Goal: Transaction & Acquisition: Purchase product/service

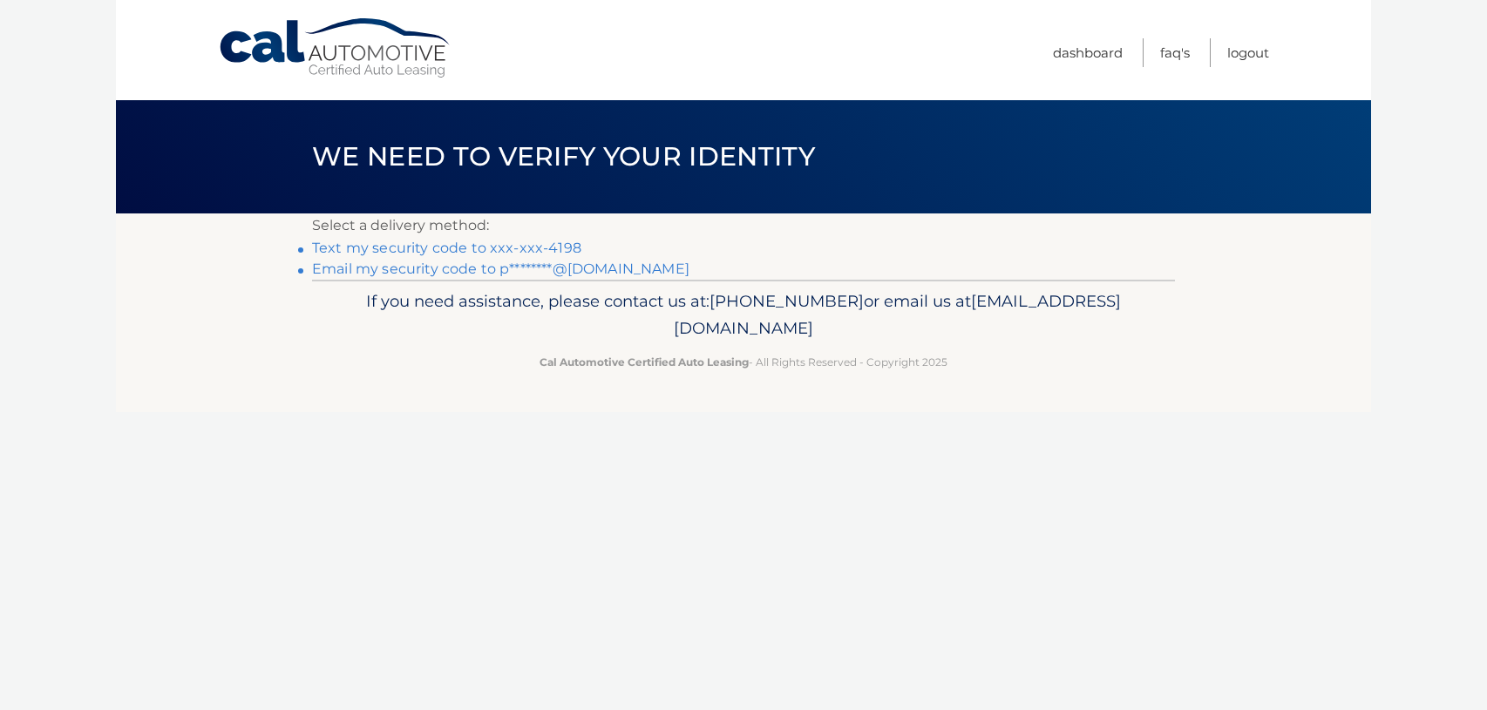
click at [534, 248] on link "Text my security code to xxx-xxx-4198" at bounding box center [446, 248] width 269 height 17
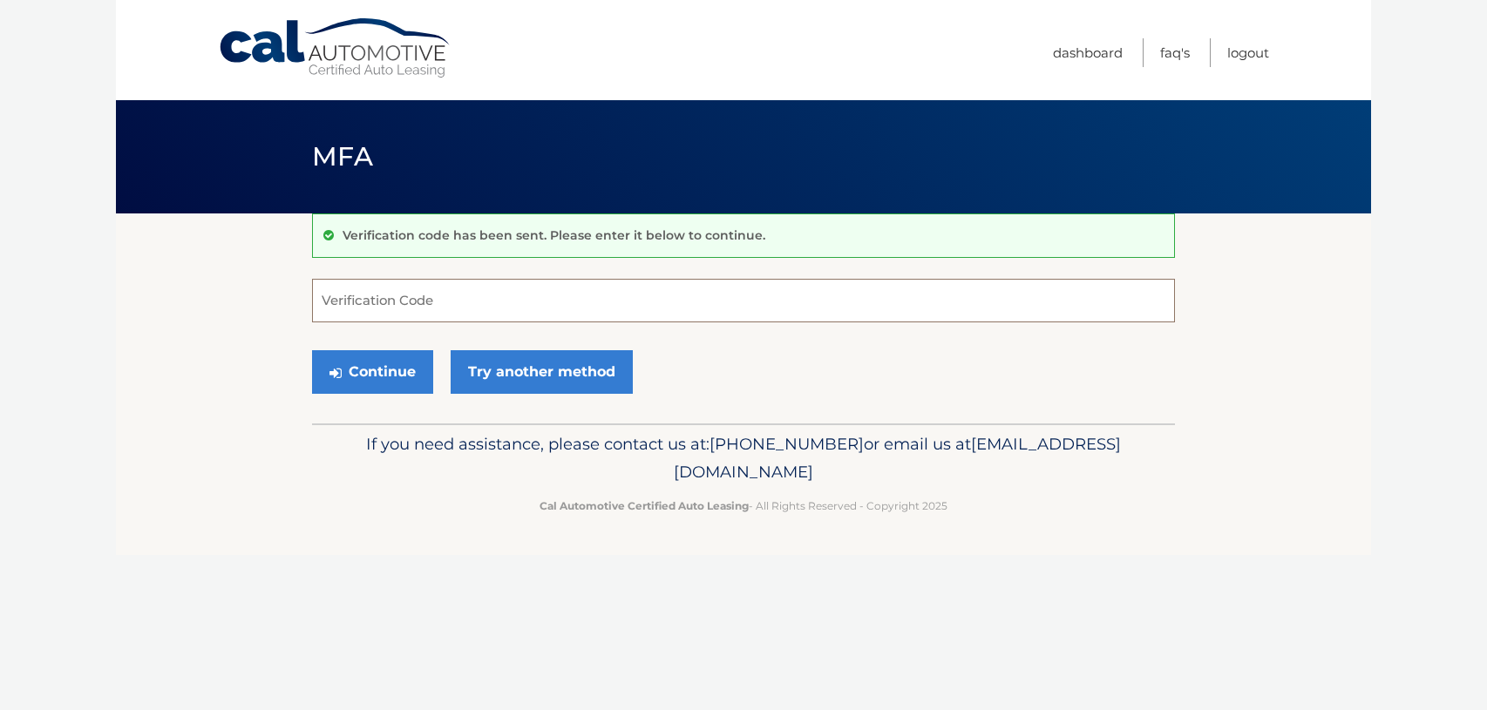
click at [445, 298] on input "Verification Code" at bounding box center [743, 301] width 863 height 44
type input "451436"
click at [312, 350] on button "Continue" at bounding box center [372, 372] width 121 height 44
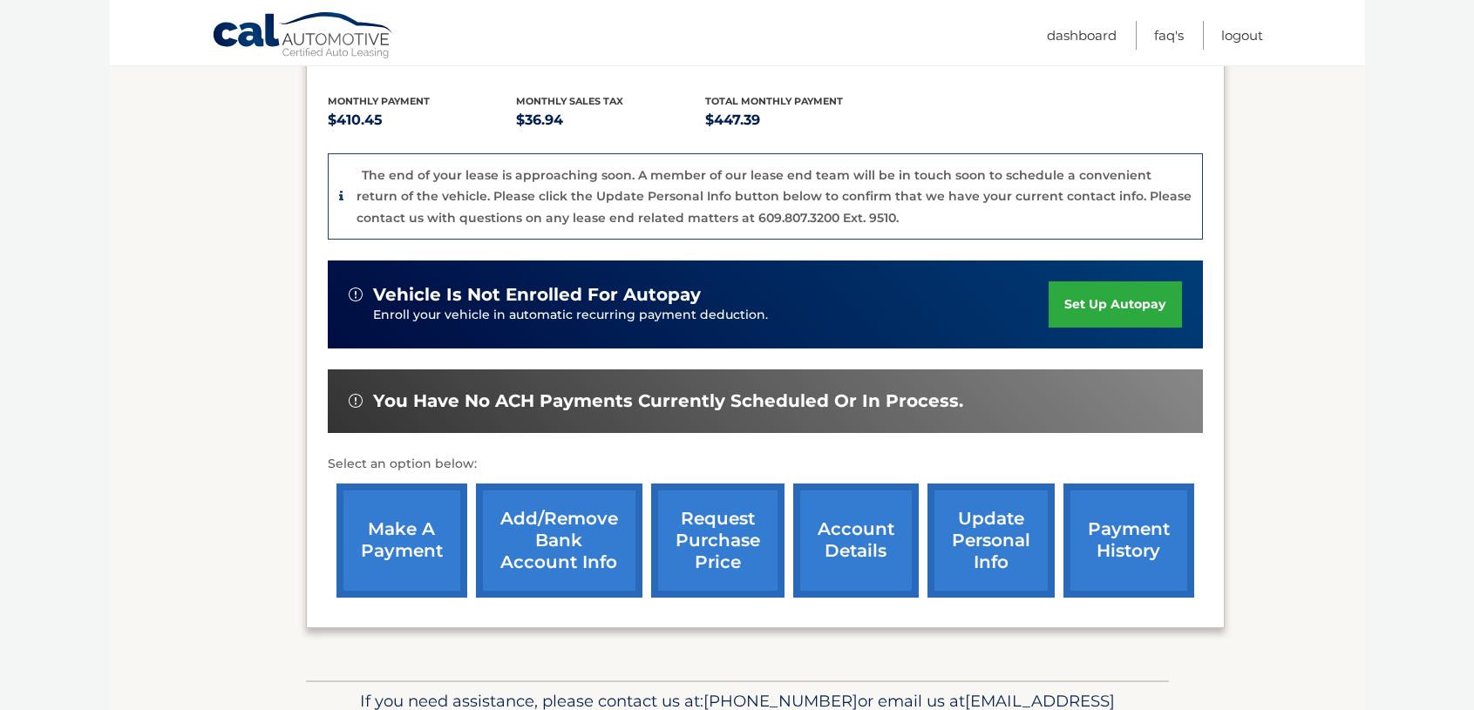
scroll to position [352, 0]
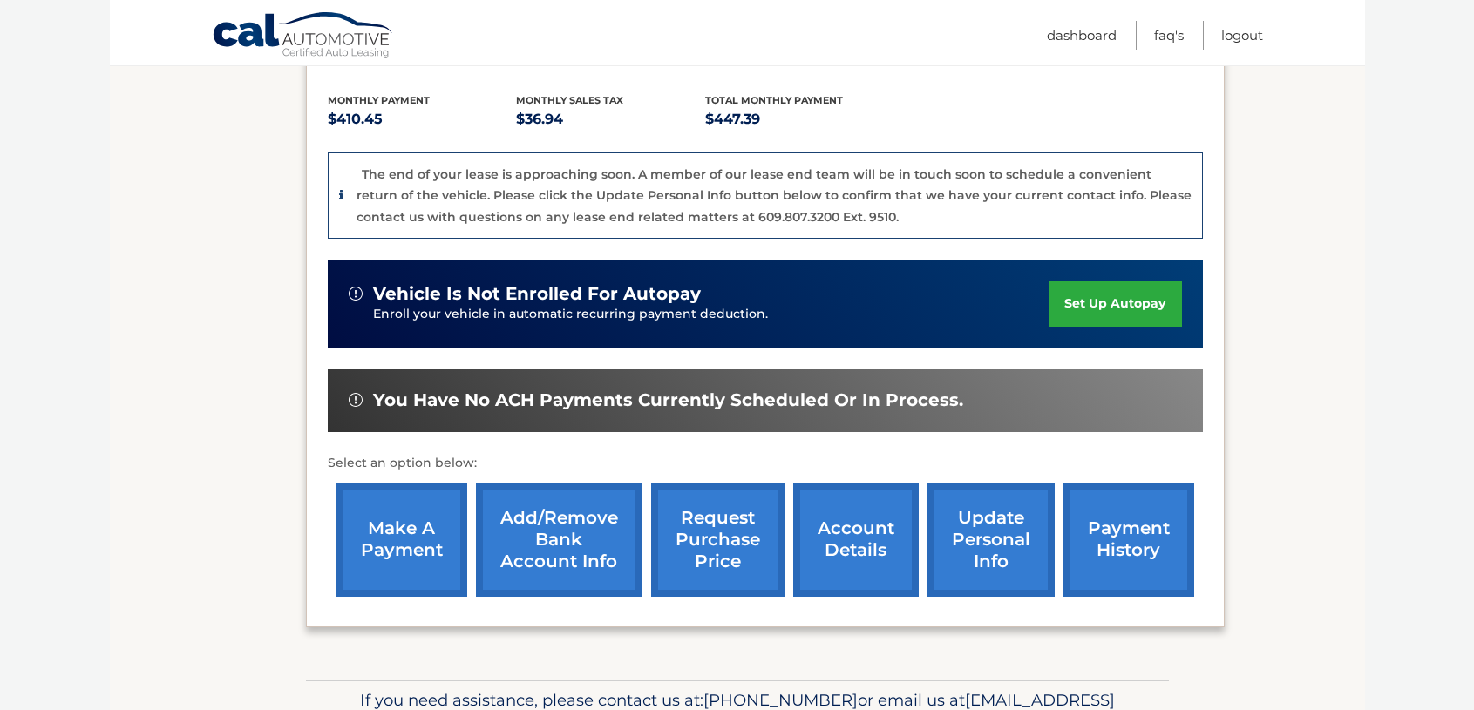
click at [377, 537] on link "make a payment" at bounding box center [401, 540] width 131 height 114
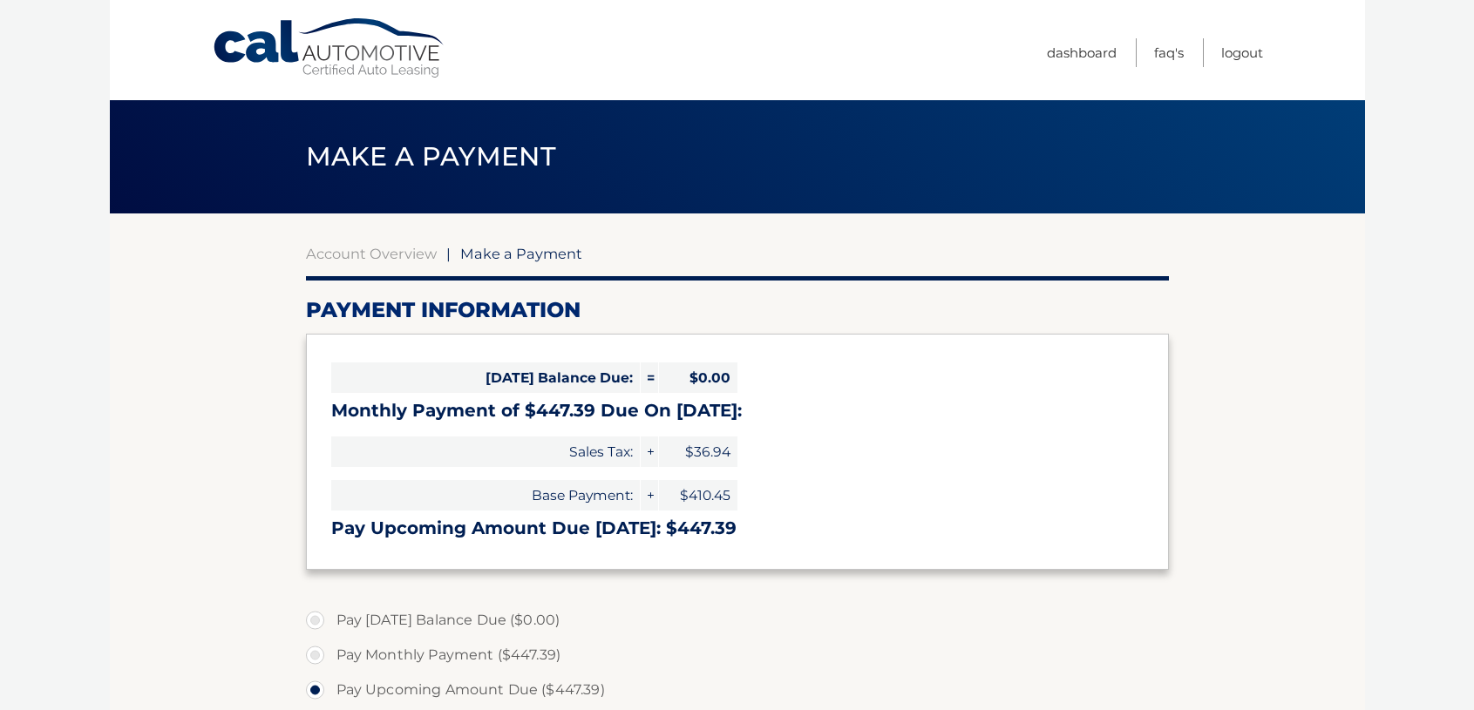
select select "N2M0ZWE4NTItMmM0NC00NDViLTg5ZTgtZjIzZGZjM2RiM2M3"
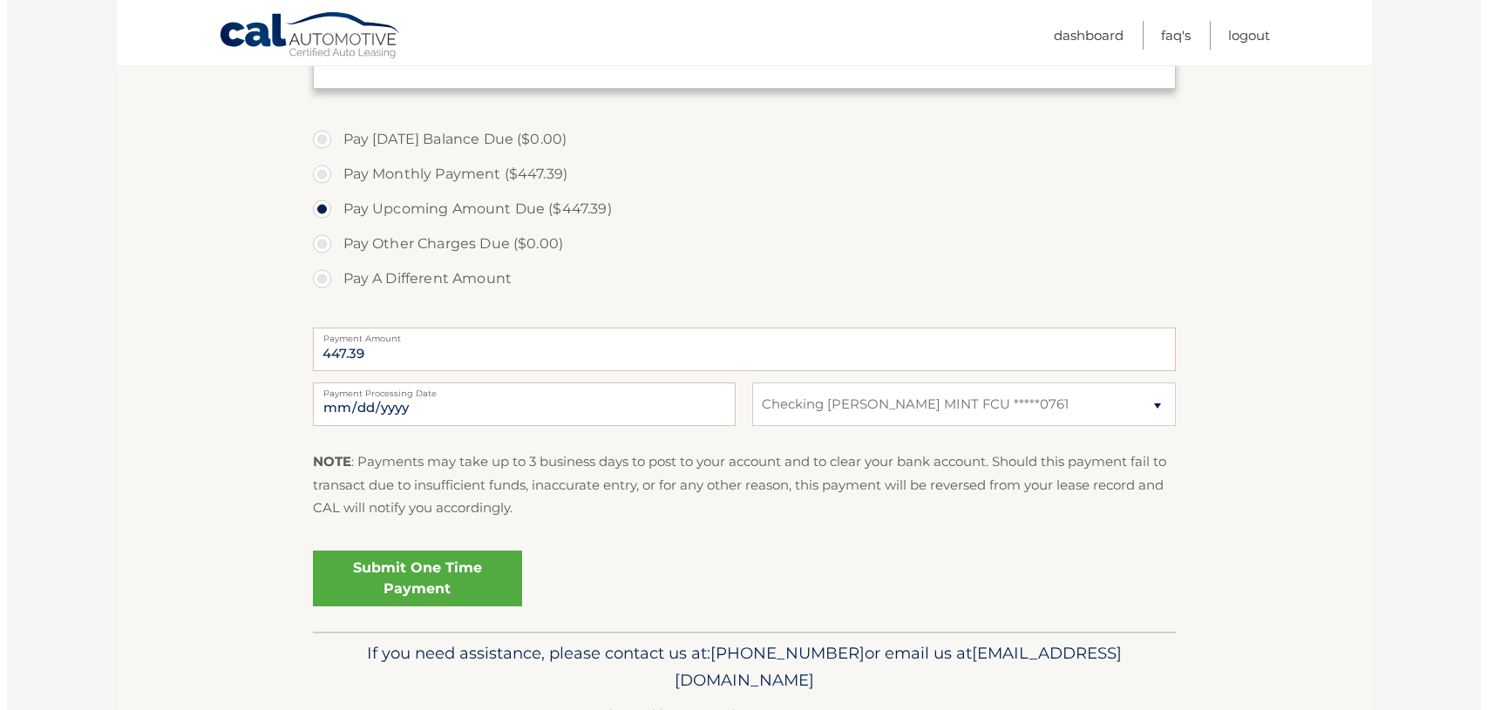
scroll to position [483, 0]
click at [403, 570] on link "Submit One Time Payment" at bounding box center [410, 577] width 209 height 56
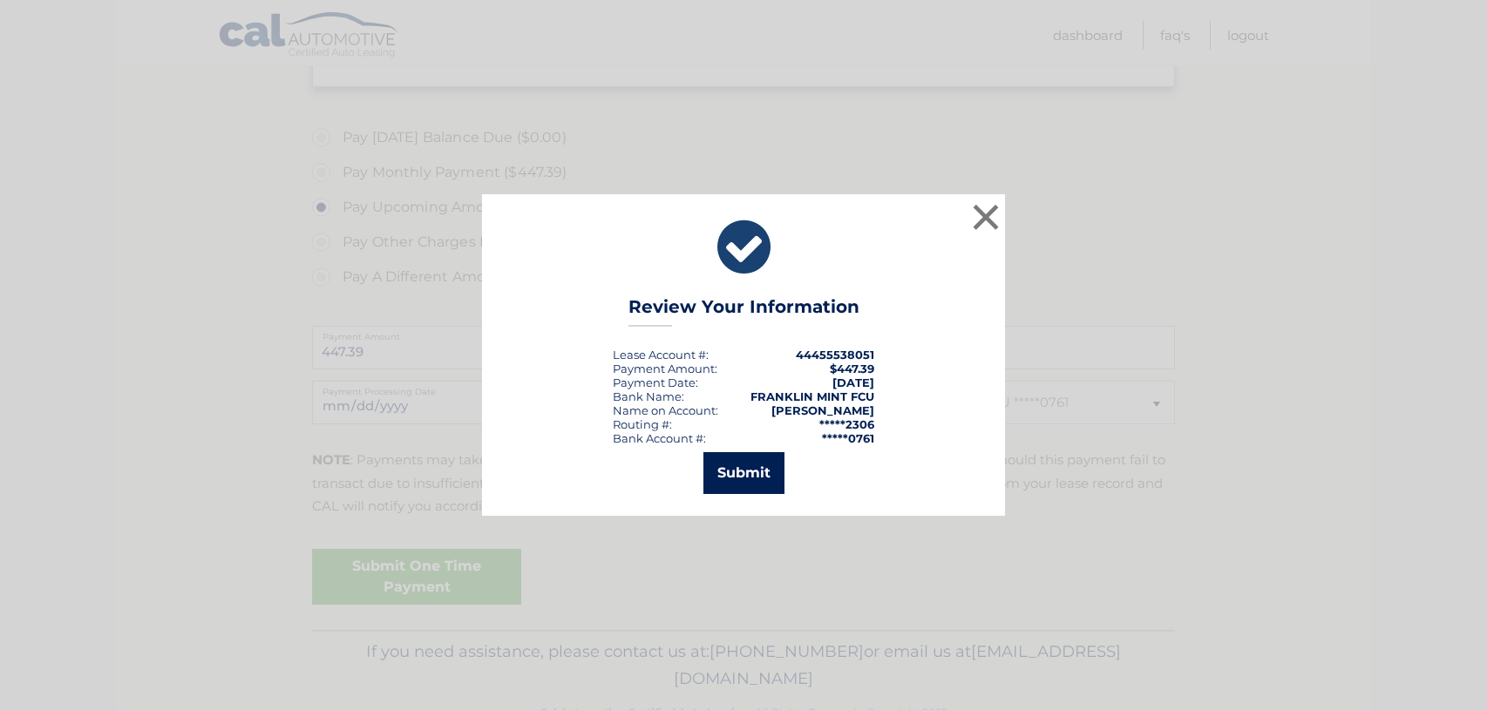
click at [733, 469] on button "Submit" at bounding box center [743, 473] width 81 height 42
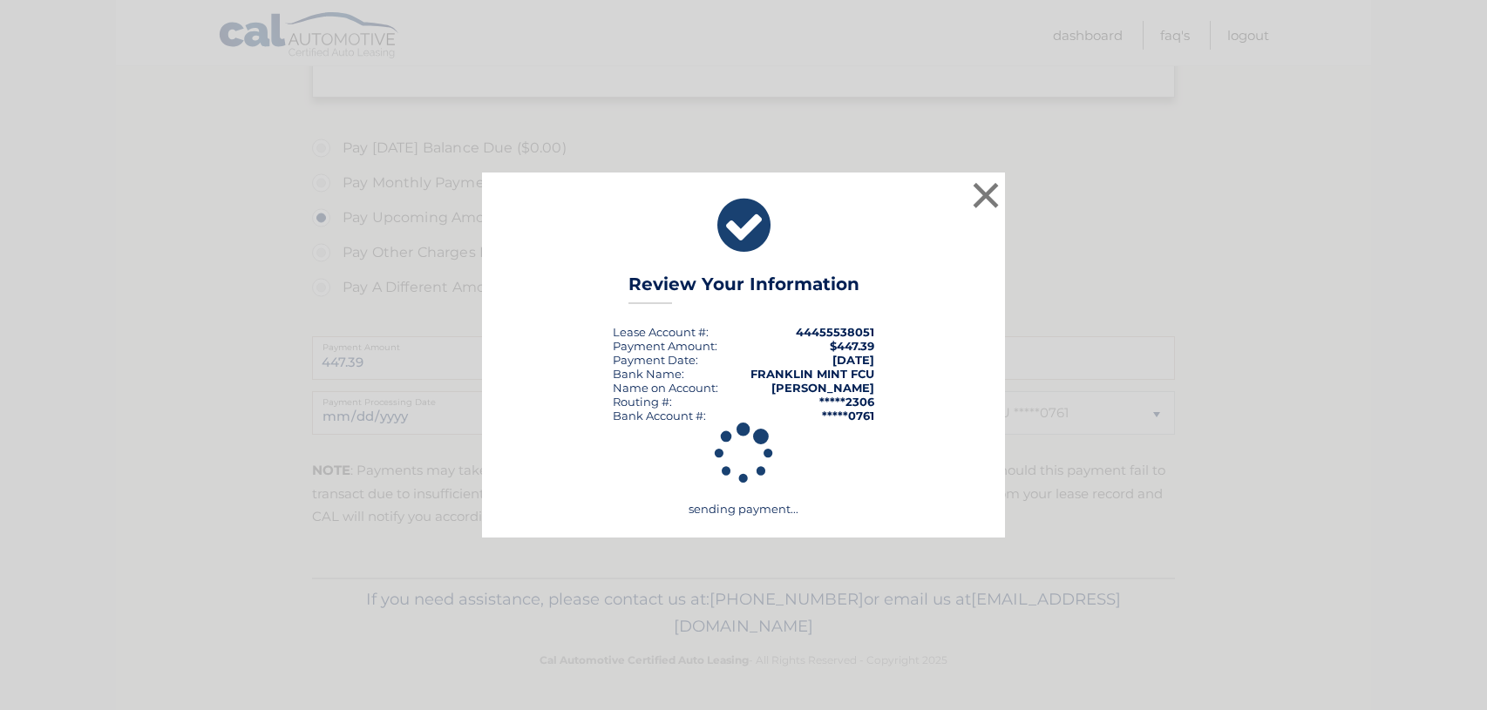
scroll to position [472, 0]
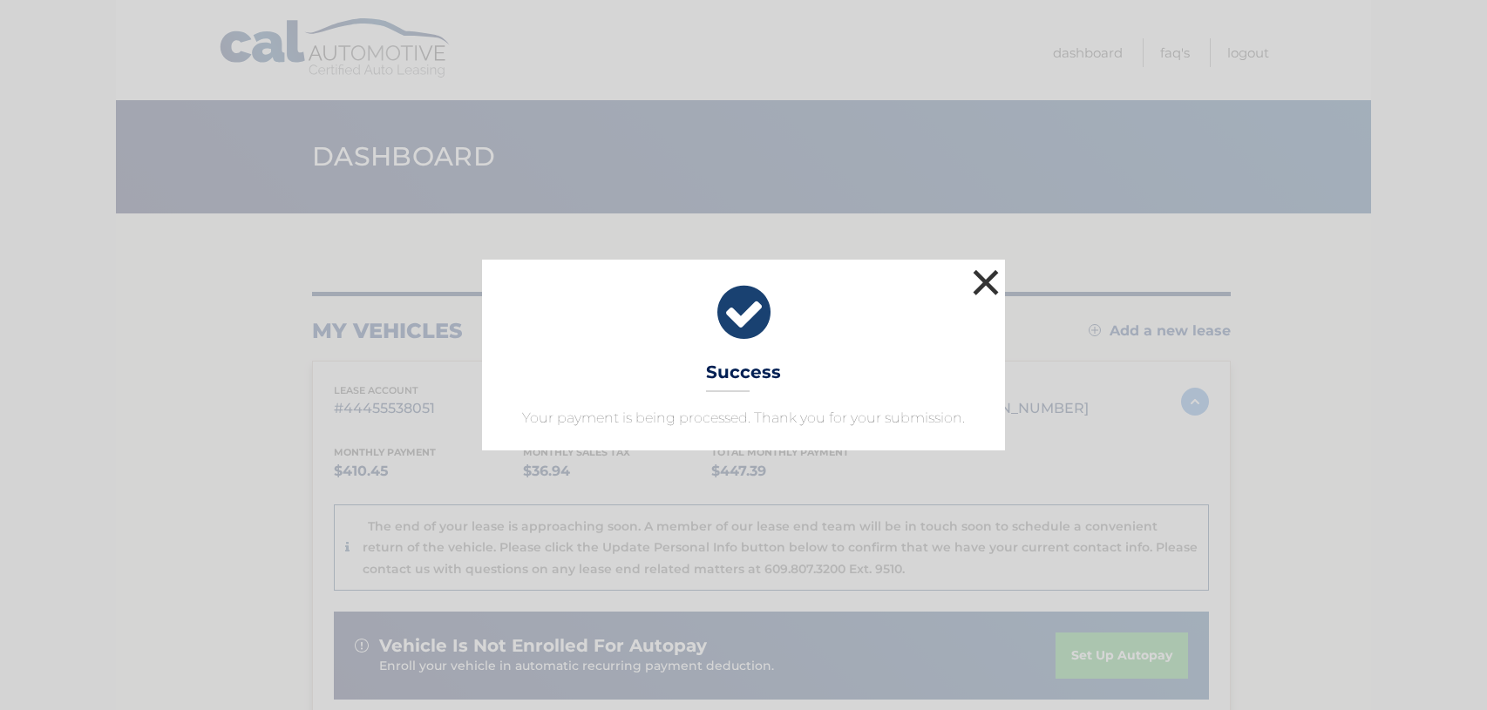
click at [979, 276] on button "×" at bounding box center [985, 282] width 35 height 35
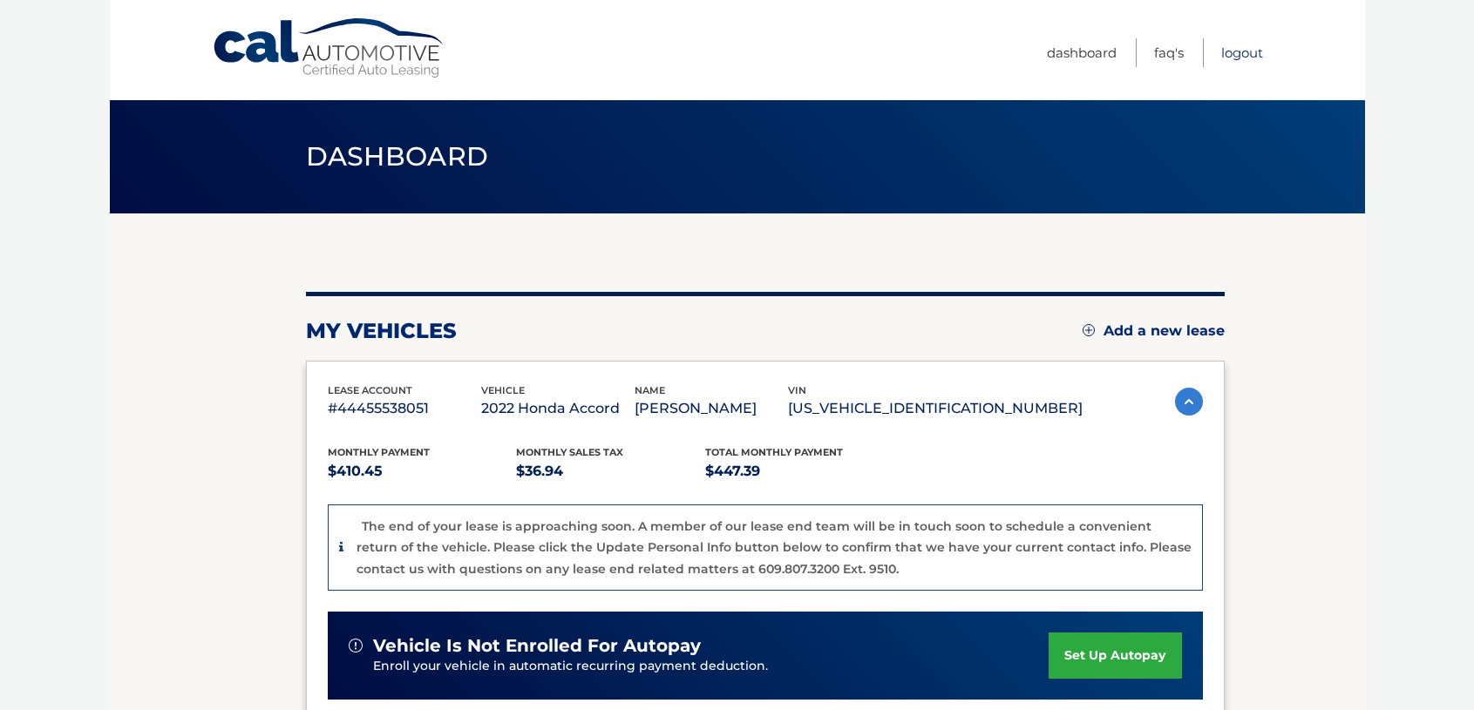
click at [1241, 49] on link "Logout" at bounding box center [1242, 52] width 42 height 29
